Goal: Task Accomplishment & Management: Complete application form

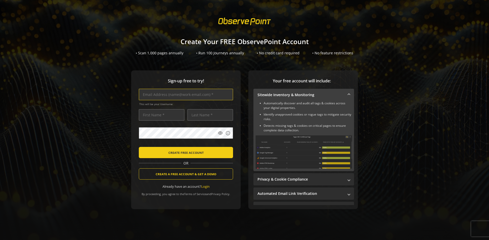
click at [185, 94] on input "text" at bounding box center [186, 94] width 94 height 11
type input "[EMAIL_ADDRESS][DOMAIN_NAME]"
click at [160, 115] on input "text" at bounding box center [162, 114] width 46 height 11
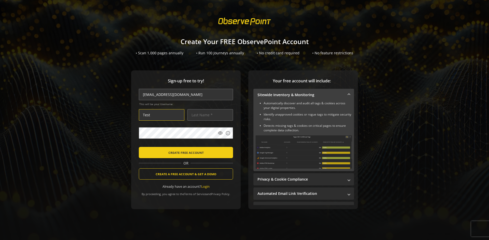
type input "Test"
click at [209, 115] on input "text" at bounding box center [210, 114] width 46 height 11
type input "User"
click at [251, 145] on body "Loading... Create Your FREE ObservePoint Account • Scan 1,000 pages annually • …" at bounding box center [244, 120] width 489 height 240
click at [185, 152] on span "CREATE FREE ACCOUNT" at bounding box center [185, 152] width 35 height 9
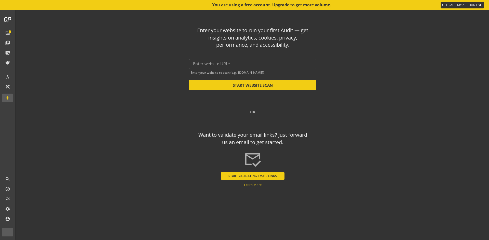
click at [253, 64] on input "text" at bounding box center [252, 63] width 119 height 5
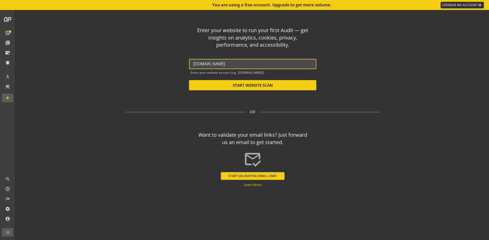
click at [253, 85] on button "START WEBSITE SCAN" at bounding box center [252, 85] width 127 height 10
type input "[URL][DOMAIN_NAME]"
